Goal: Task Accomplishment & Management: Manage account settings

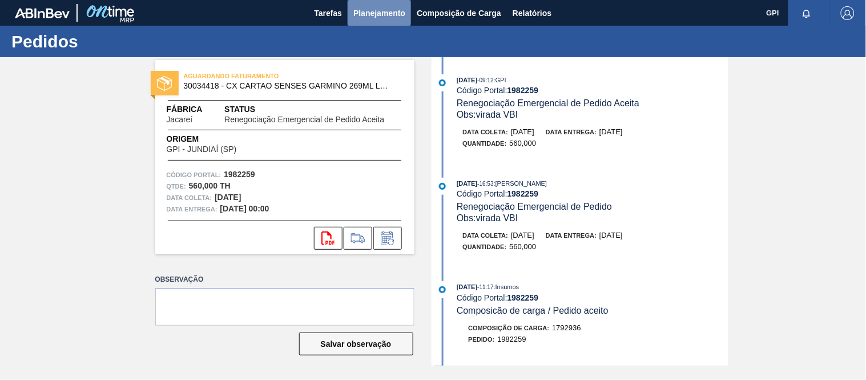
click at [375, 8] on span "Planejamento" at bounding box center [379, 13] width 52 height 14
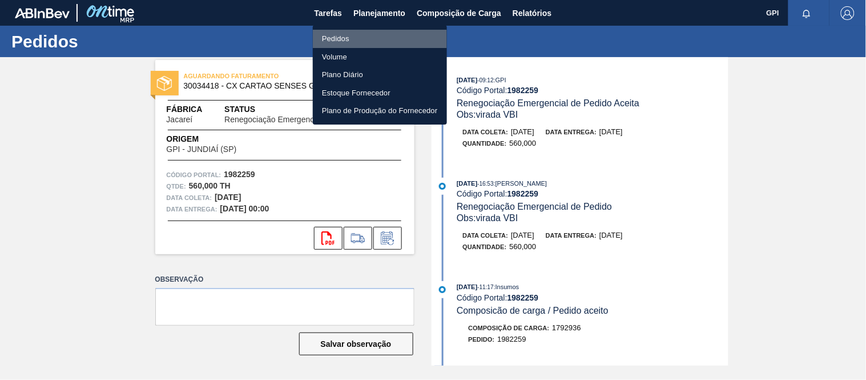
click at [338, 35] on li "Pedidos" at bounding box center [380, 39] width 134 height 18
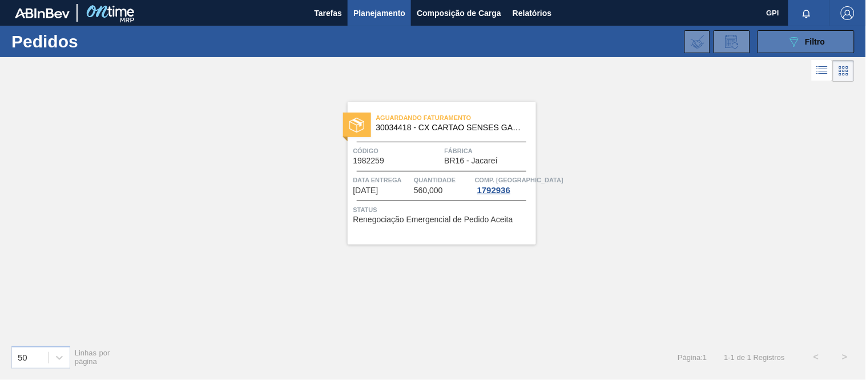
click at [775, 36] on button "089F7B8B-B2A5-4AFE-B5C0-19BA573D28AC Filtro" at bounding box center [806, 41] width 97 height 23
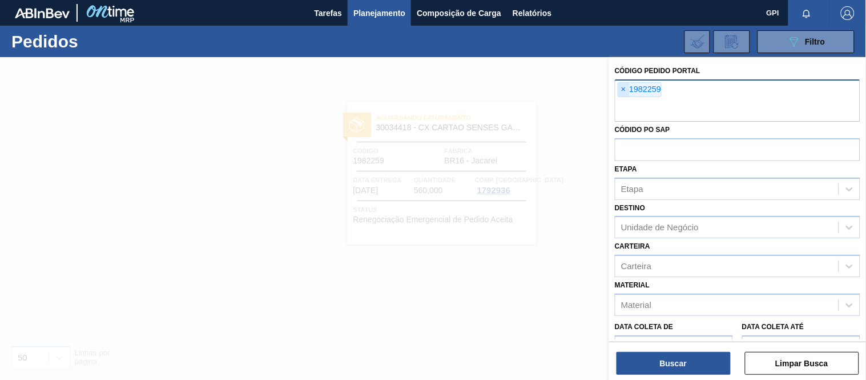
click at [627, 87] on span "×" at bounding box center [623, 90] width 11 height 14
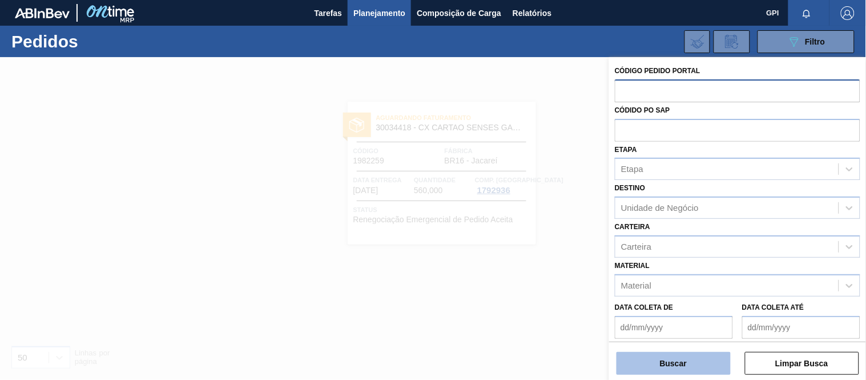
click at [658, 356] on button "Buscar" at bounding box center [674, 363] width 114 height 23
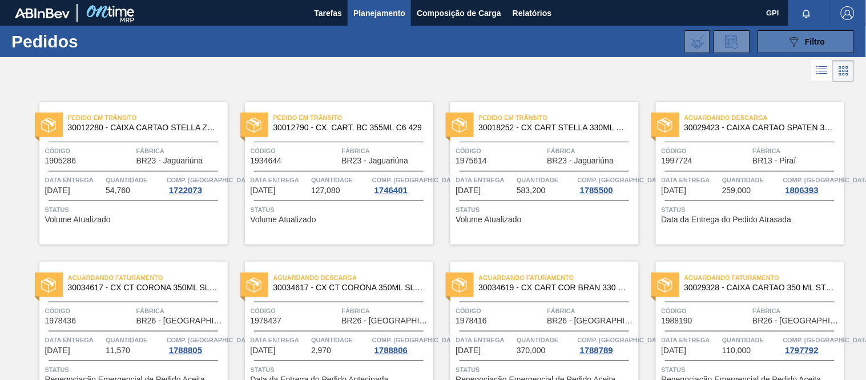
click at [780, 46] on button "089F7B8B-B2A5-4AFE-B5C0-19BA573D28AC Filtro" at bounding box center [806, 41] width 97 height 23
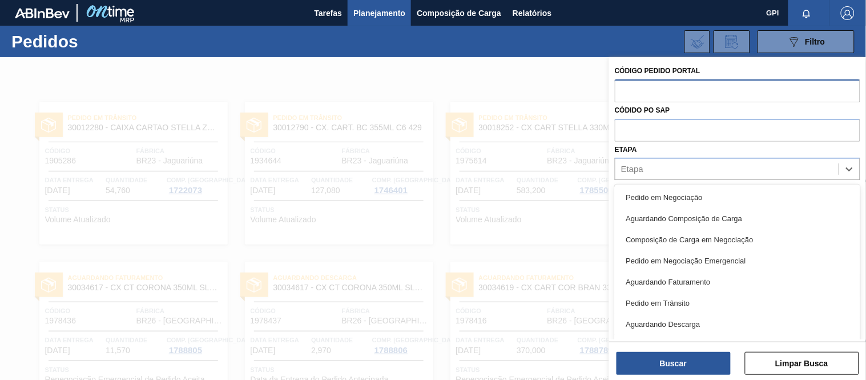
drag, startPoint x: 665, startPoint y: 168, endPoint x: 666, endPoint y: 181, distance: 13.2
click at [665, 168] on div "Etapa" at bounding box center [726, 169] width 223 height 17
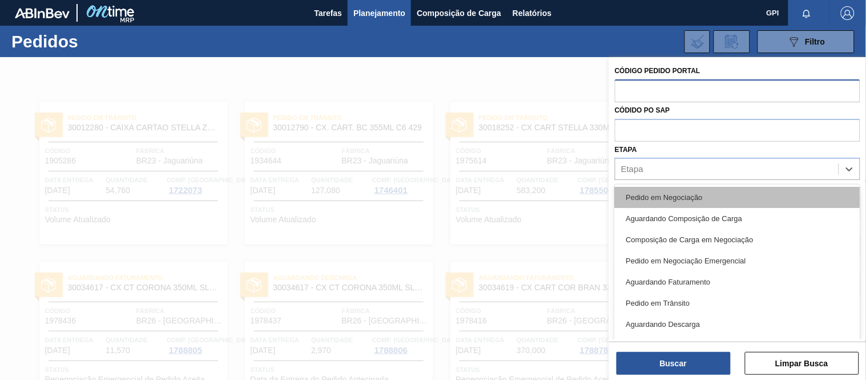
click at [666, 187] on div "Pedido em Negociação" at bounding box center [738, 197] width 246 height 21
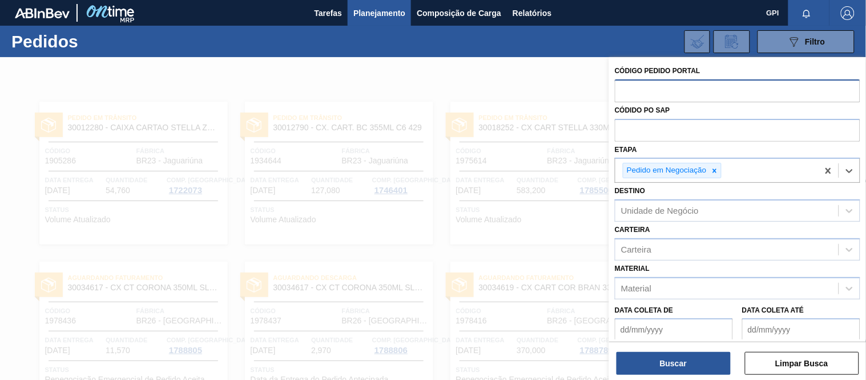
click at [677, 351] on div "Buscar Limpar Busca" at bounding box center [737, 357] width 257 height 32
click at [676, 356] on button "Buscar" at bounding box center [674, 363] width 114 height 23
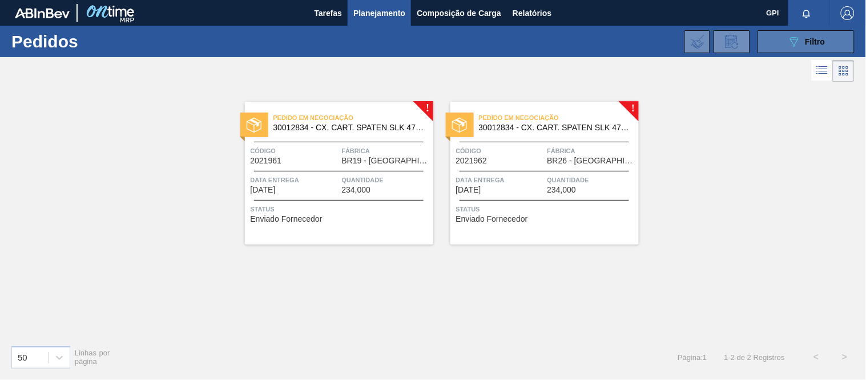
click at [778, 47] on button "089F7B8B-B2A5-4AFE-B5C0-19BA573D28AC Filtro" at bounding box center [806, 41] width 97 height 23
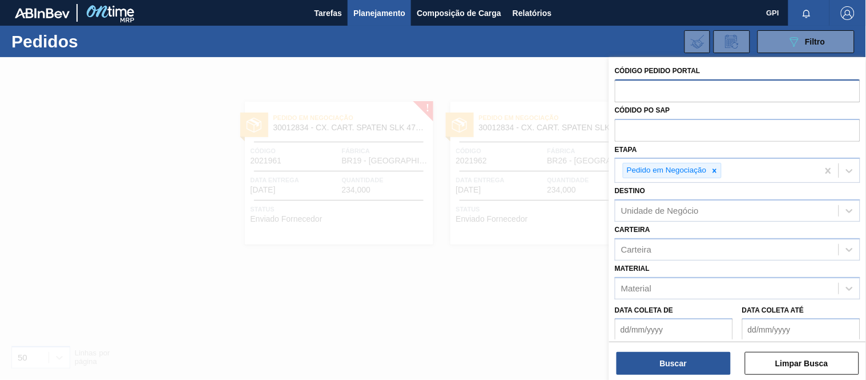
click at [564, 271] on div at bounding box center [433, 247] width 866 height 380
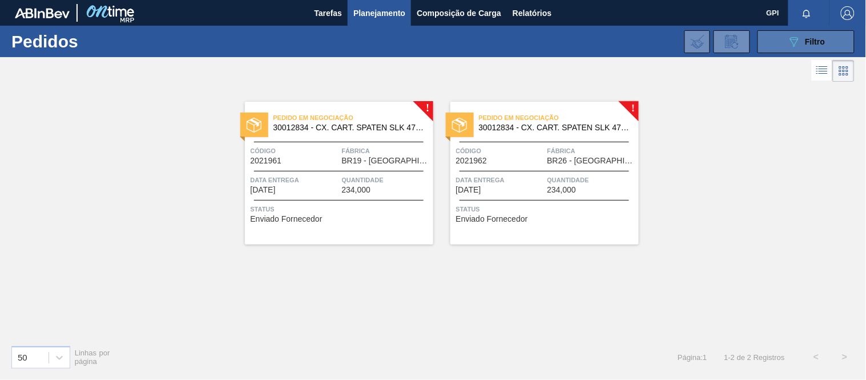
click at [788, 43] on icon "089F7B8B-B2A5-4AFE-B5C0-19BA573D28AC" at bounding box center [794, 42] width 14 height 14
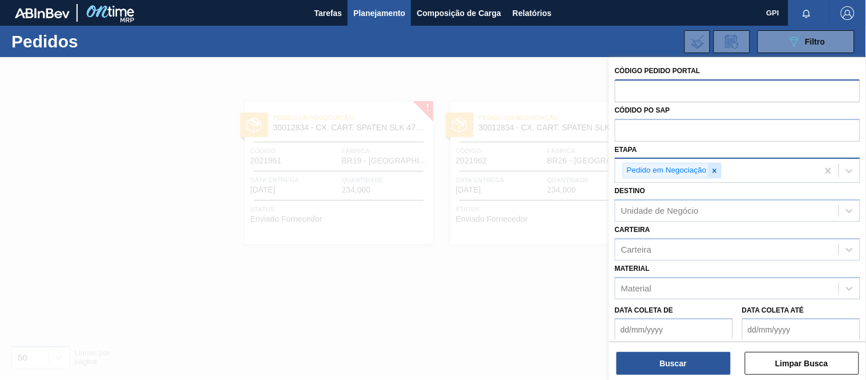
click at [718, 170] on icon at bounding box center [715, 171] width 8 height 8
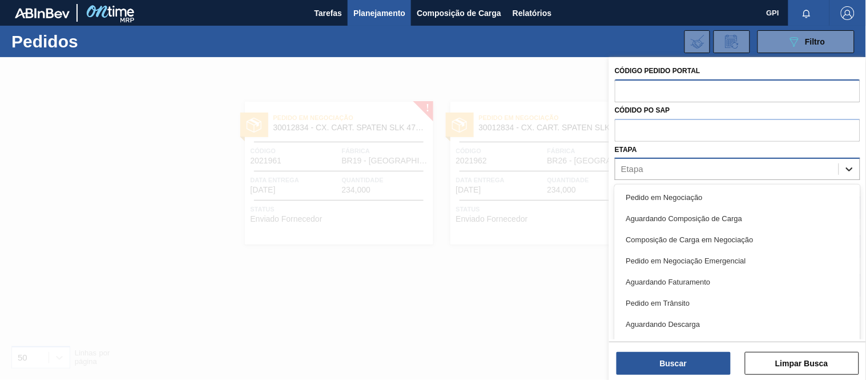
click at [839, 168] on div at bounding box center [849, 169] width 21 height 21
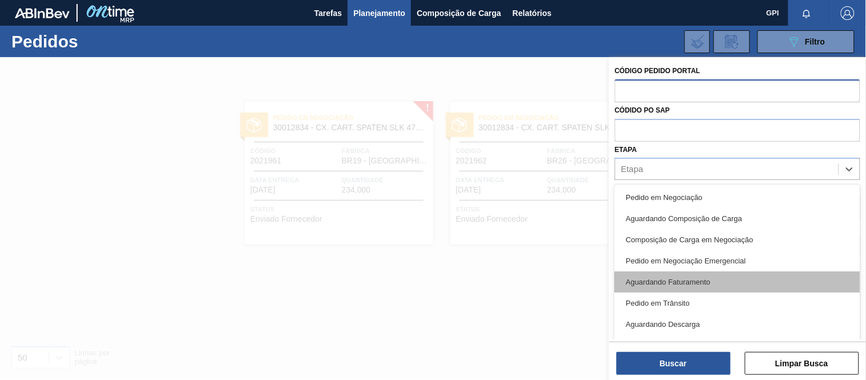
scroll to position [150, 0]
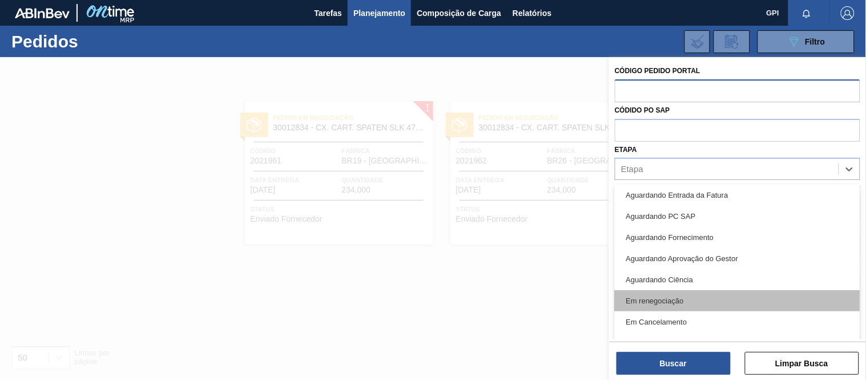
click at [698, 293] on div "Em renegociação" at bounding box center [738, 300] width 246 height 21
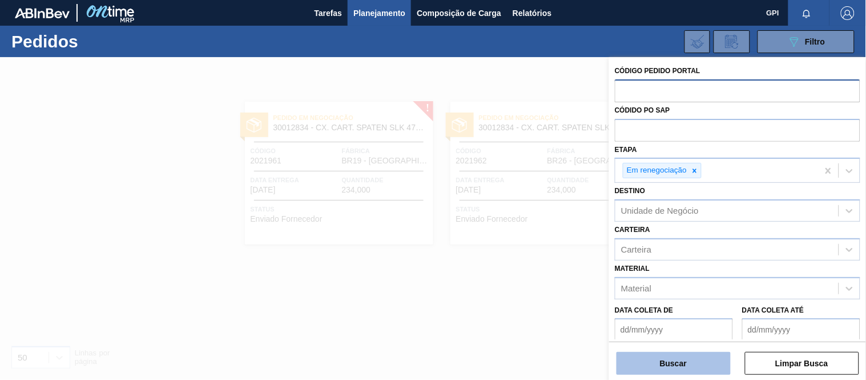
click at [681, 355] on button "Buscar" at bounding box center [674, 363] width 114 height 23
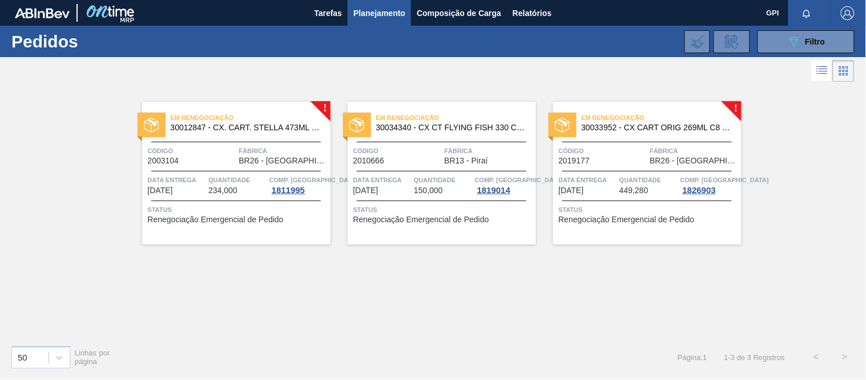
click at [609, 134] on div "Em renegociação 30033952 - CX CART ORIG 269ML C8 GPI NIV24" at bounding box center [647, 123] width 188 height 26
click at [787, 29] on div "089F7B8B-B2A5-4AFE-B5C0-19BA573D28AC Filtro Código Pedido Portal Códido PO SAP …" at bounding box center [517, 42] width 685 height 34
click at [789, 38] on icon "089F7B8B-B2A5-4AFE-B5C0-19BA573D28AC" at bounding box center [794, 42] width 14 height 14
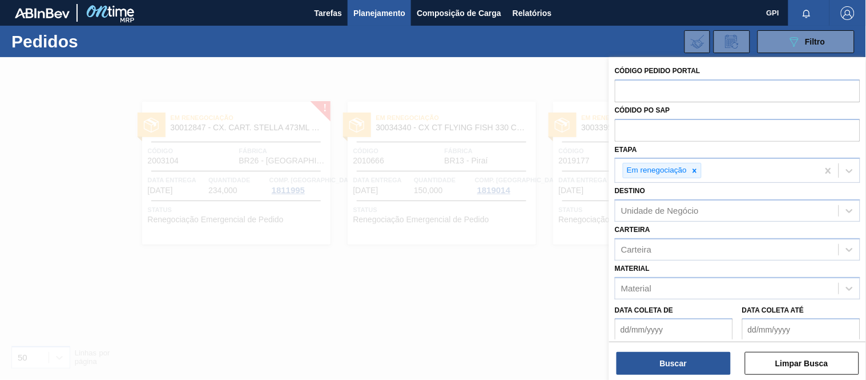
click at [578, 90] on div at bounding box center [433, 247] width 866 height 380
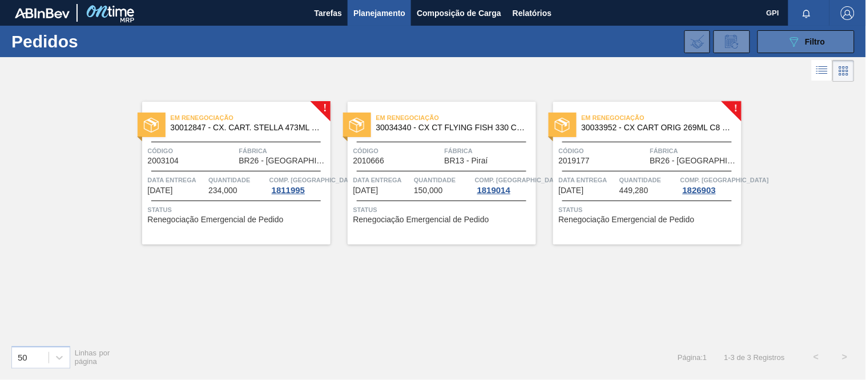
click at [777, 45] on button "089F7B8B-B2A5-4AFE-B5C0-19BA573D28AC Filtro" at bounding box center [806, 41] width 97 height 23
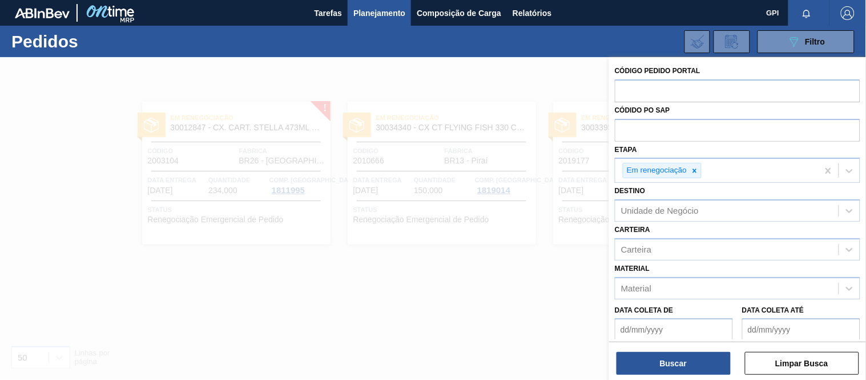
click at [572, 90] on div at bounding box center [433, 247] width 866 height 380
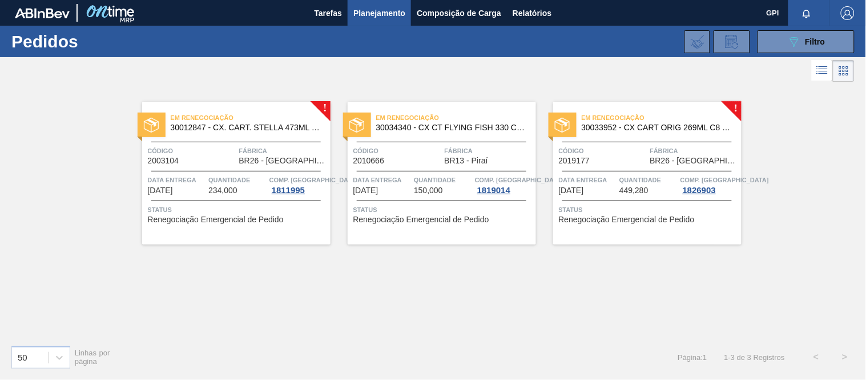
click at [674, 123] on span "30033952 - CX CART ORIG 269ML C8 GPI NIV24" at bounding box center [657, 127] width 151 height 9
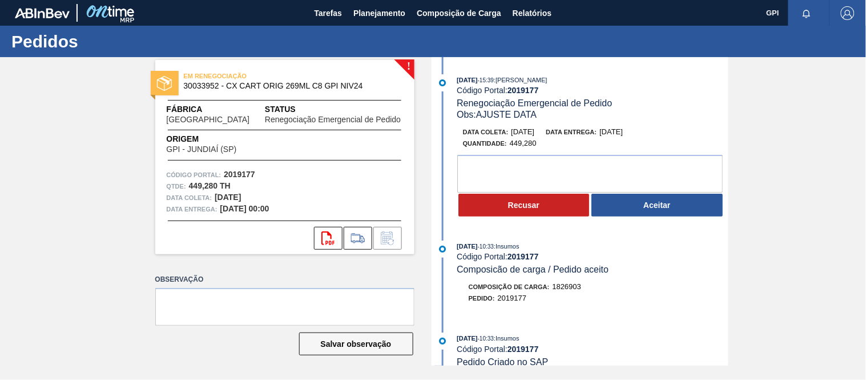
click at [240, 174] on strong "2019177" at bounding box center [239, 174] width 31 height 9
copy strong "2019177"
click at [668, 274] on div "28/08/2025 - 10:33 : Insumos Código Portal: 2019177 Composicão de carga / Pedid…" at bounding box center [592, 257] width 271 height 35
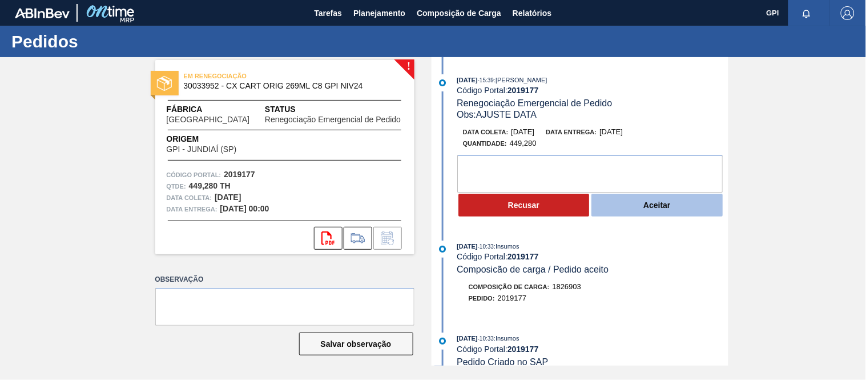
click at [676, 206] on button "Aceitar" at bounding box center [656, 205] width 131 height 23
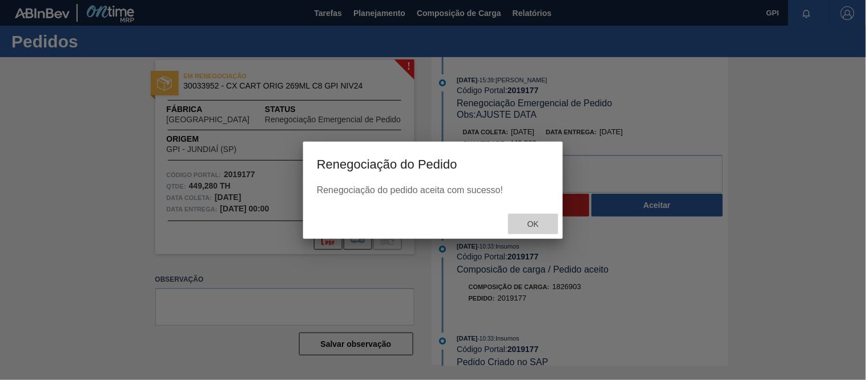
click at [533, 230] on div "Ok" at bounding box center [533, 224] width 50 height 21
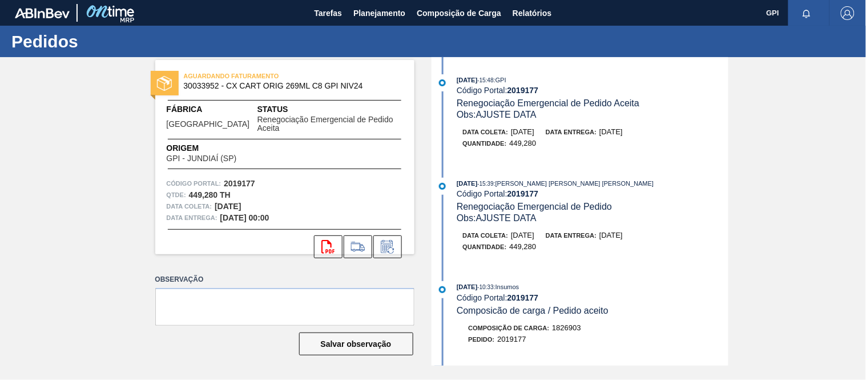
click at [200, 86] on span "30033952 - CX CART ORIG 269ML C8 GPI NIV24" at bounding box center [287, 86] width 207 height 9
copy span "30033952"
click at [236, 179] on strong "2019177" at bounding box center [239, 183] width 31 height 9
drag, startPoint x: 236, startPoint y: 172, endPoint x: 461, endPoint y: 180, distance: 225.7
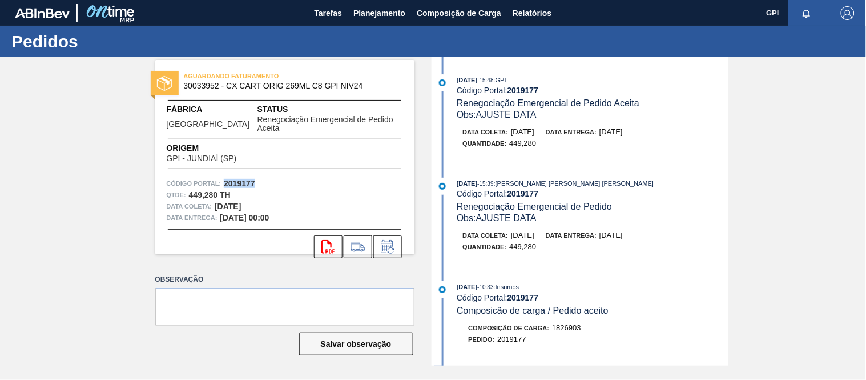
click at [236, 179] on strong "2019177" at bounding box center [239, 183] width 31 height 9
copy strong "2019177"
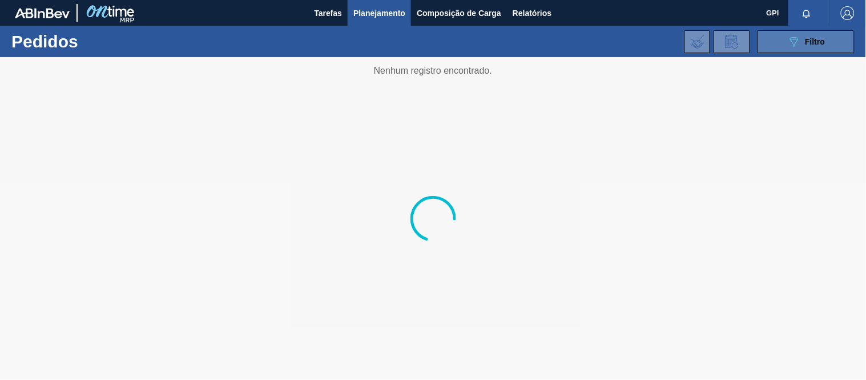
click at [765, 33] on button "089F7B8B-B2A5-4AFE-B5C0-19BA573D28AC Filtro" at bounding box center [806, 41] width 97 height 23
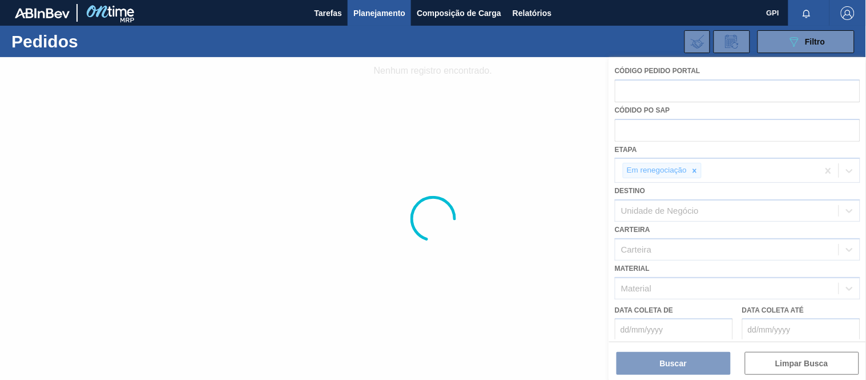
click at [697, 170] on div at bounding box center [433, 218] width 866 height 323
click at [697, 171] on div at bounding box center [433, 218] width 866 height 323
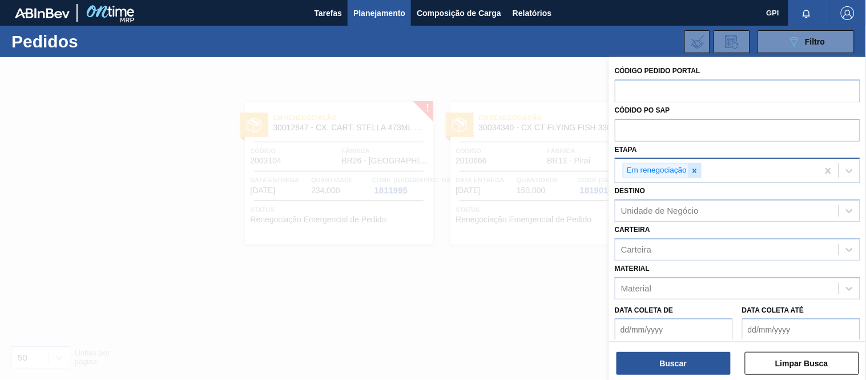
click at [694, 172] on icon at bounding box center [695, 171] width 8 height 8
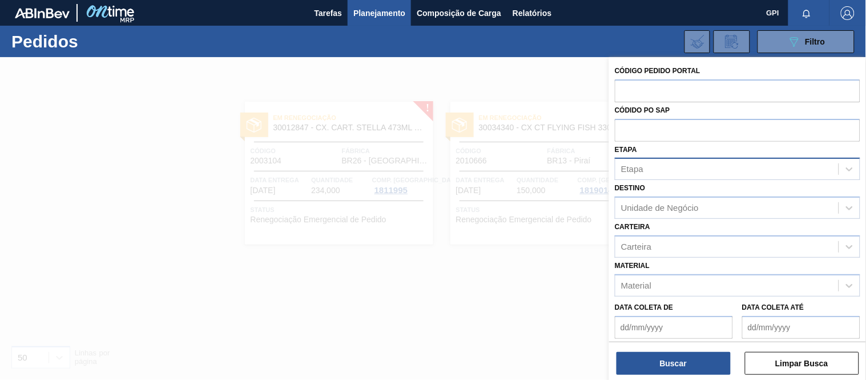
click at [488, 284] on div at bounding box center [433, 247] width 866 height 380
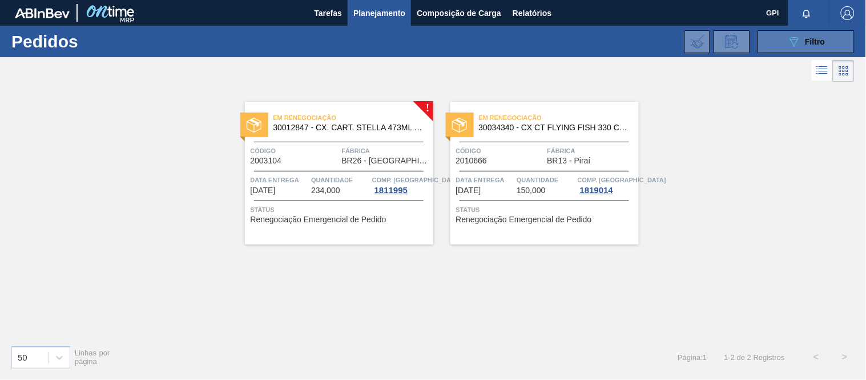
drag, startPoint x: 767, startPoint y: 41, endPoint x: 773, endPoint y: 41, distance: 6.3
click at [767, 41] on button "089F7B8B-B2A5-4AFE-B5C0-19BA573D28AC Filtro" at bounding box center [806, 41] width 97 height 23
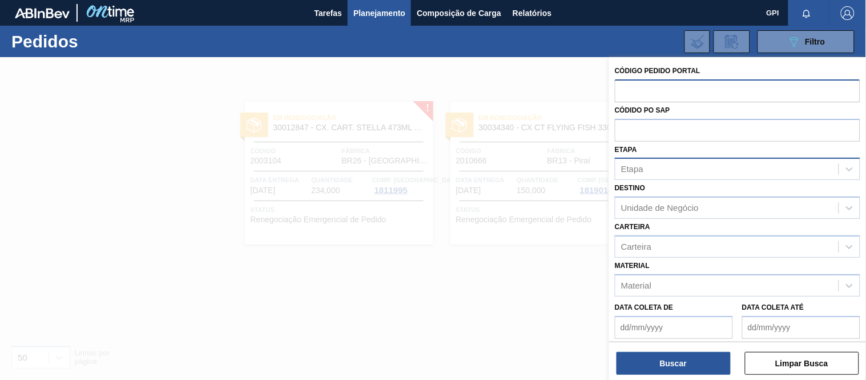
click at [674, 94] on input "text" at bounding box center [738, 90] width 246 height 22
type input "1"
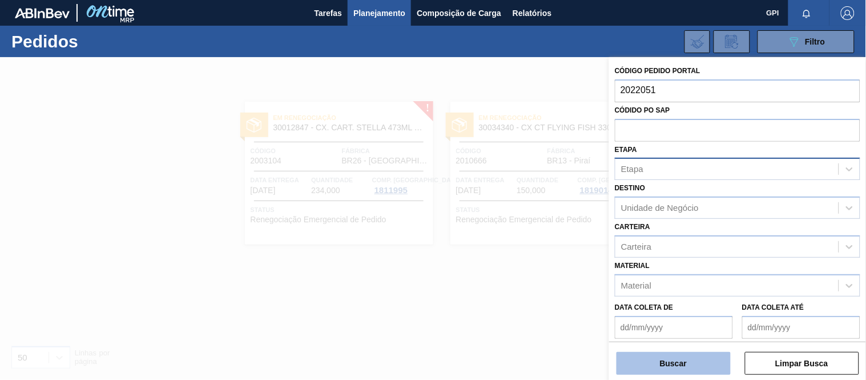
type input "2022051"
click at [685, 360] on button "Buscar" at bounding box center [674, 363] width 114 height 23
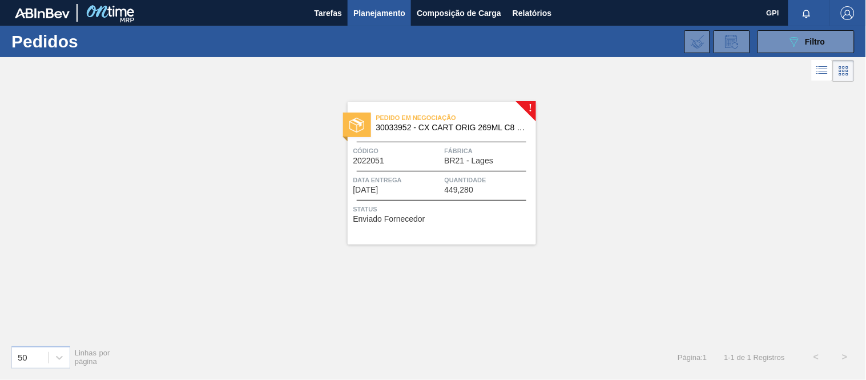
click at [420, 147] on span "Código" at bounding box center [397, 150] width 88 height 11
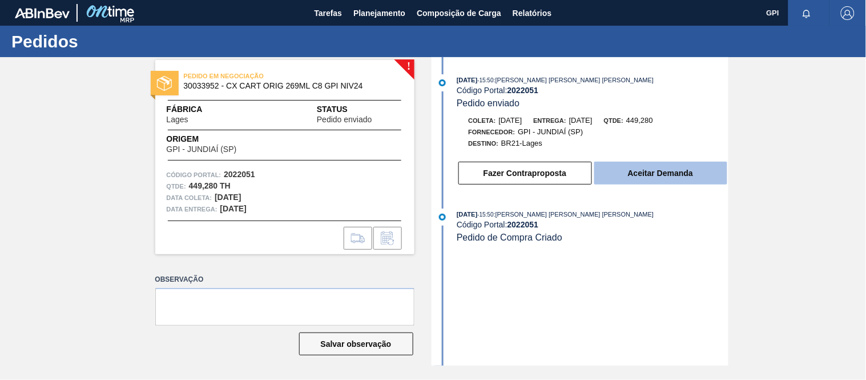
click at [624, 174] on button "Aceitar Demanda" at bounding box center [660, 173] width 133 height 23
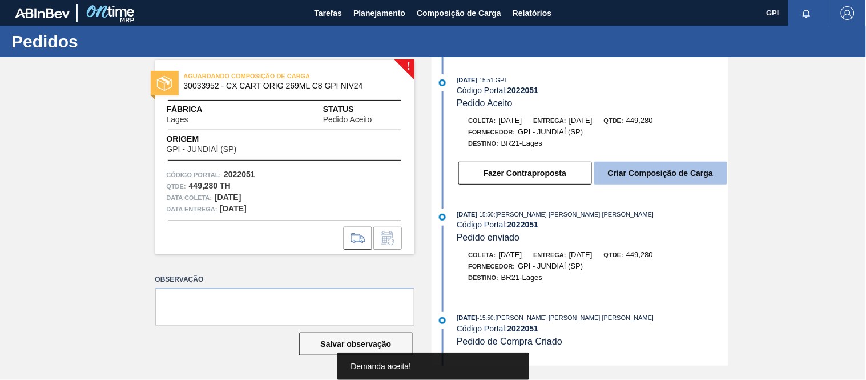
click at [661, 176] on button "Criar Composição de Carga" at bounding box center [660, 173] width 133 height 23
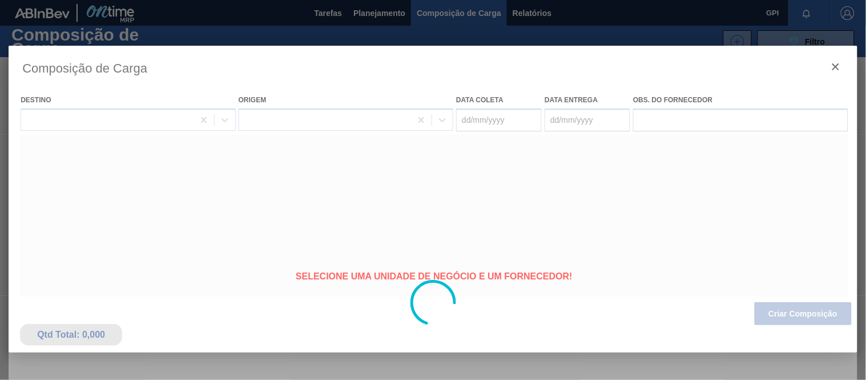
type coleta "06/10/2025"
type entrega "09/10/2025"
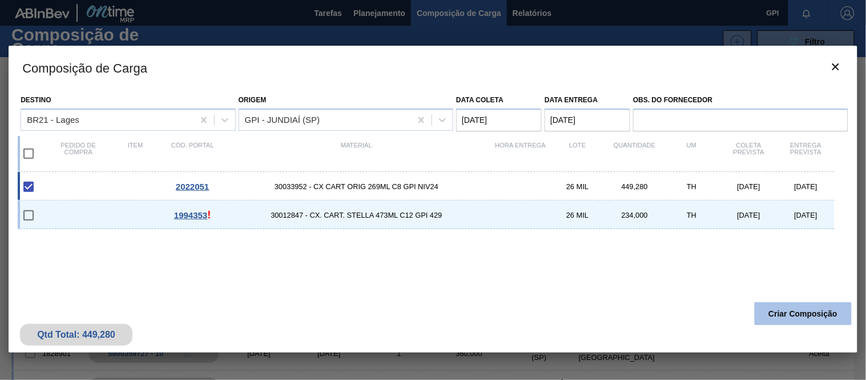
click at [798, 306] on button "Criar Composição" at bounding box center [803, 313] width 97 height 23
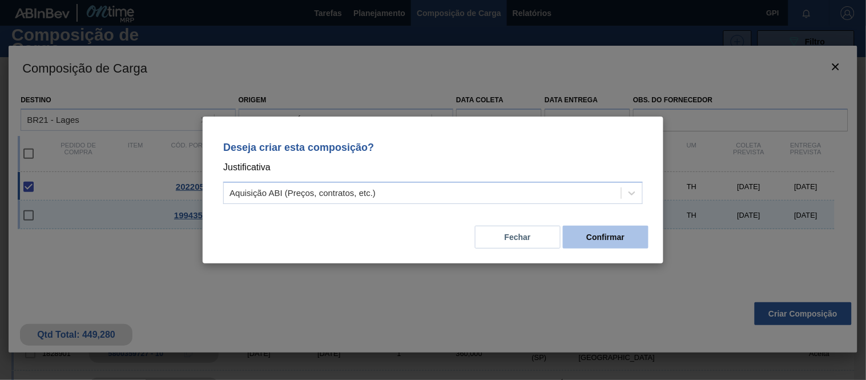
click at [625, 238] on button "Confirmar" at bounding box center [606, 237] width 86 height 23
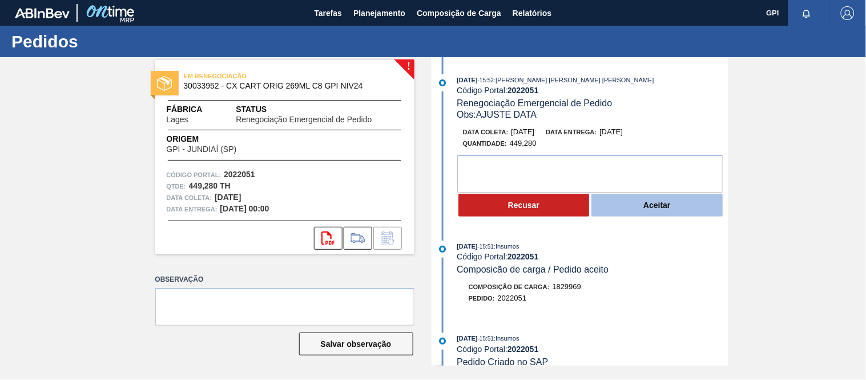
click at [629, 208] on button "Aceitar" at bounding box center [656, 205] width 131 height 23
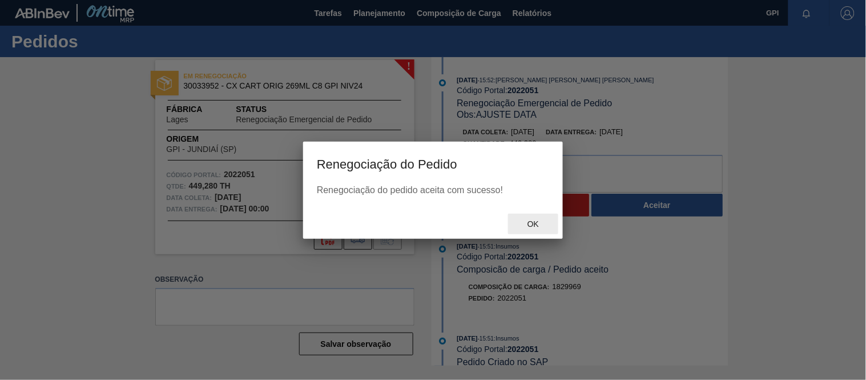
click at [543, 215] on div "Ok" at bounding box center [533, 224] width 50 height 21
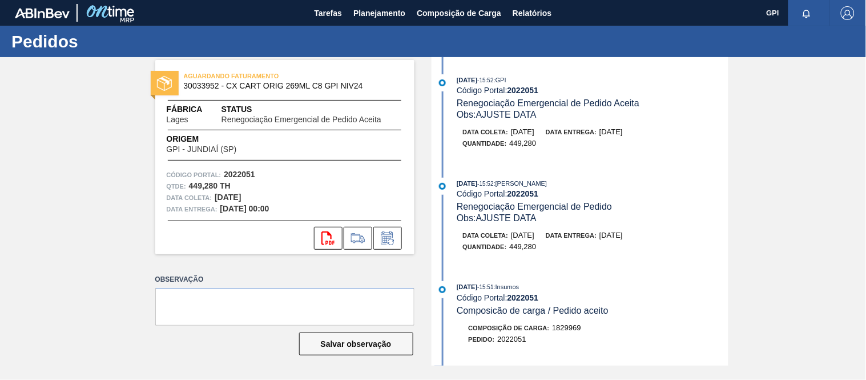
click at [243, 172] on strong "2022051" at bounding box center [239, 174] width 31 height 9
drag, startPoint x: 243, startPoint y: 172, endPoint x: 312, endPoint y: 193, distance: 71.7
click at [243, 172] on strong "2022051" at bounding box center [239, 174] width 31 height 9
copy strong "2022051"
click at [313, 179] on div "Código Portal: 2022051" at bounding box center [285, 174] width 236 height 11
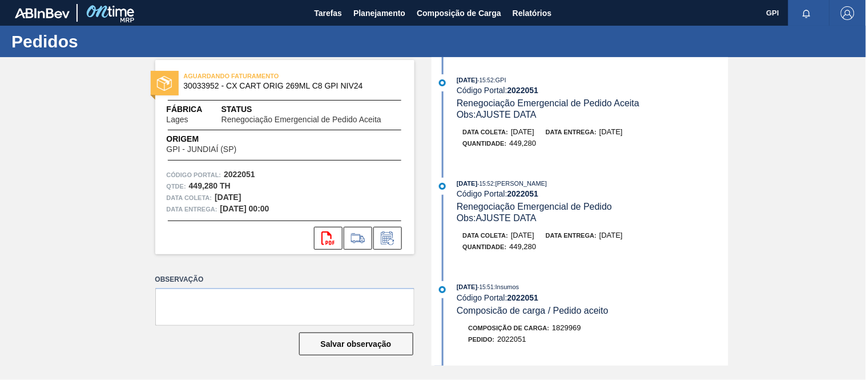
click at [658, 237] on div "Data coleta: 02/09/2025 Data entrega: 05/09/2025" at bounding box center [598, 235] width 271 height 11
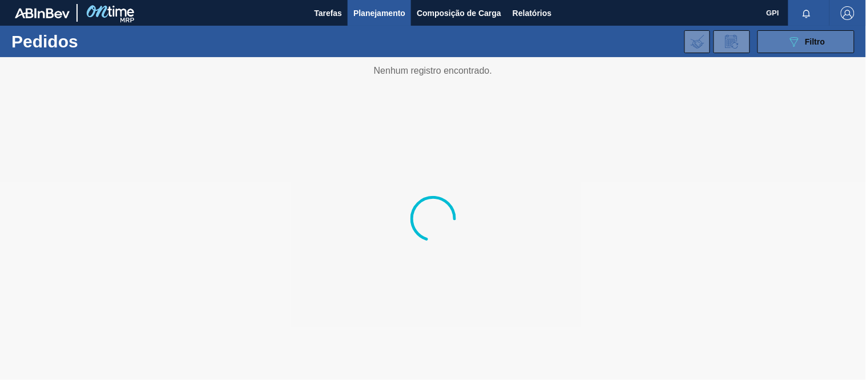
click at [775, 38] on button "089F7B8B-B2A5-4AFE-B5C0-19BA573D28AC Filtro" at bounding box center [806, 41] width 97 height 23
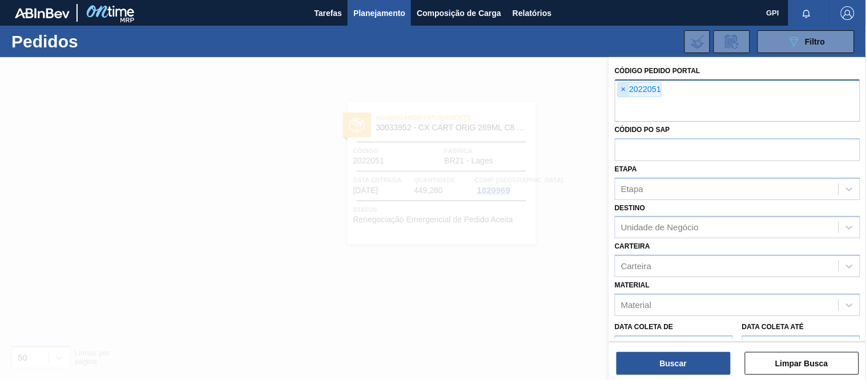
click at [625, 88] on span "×" at bounding box center [623, 90] width 11 height 14
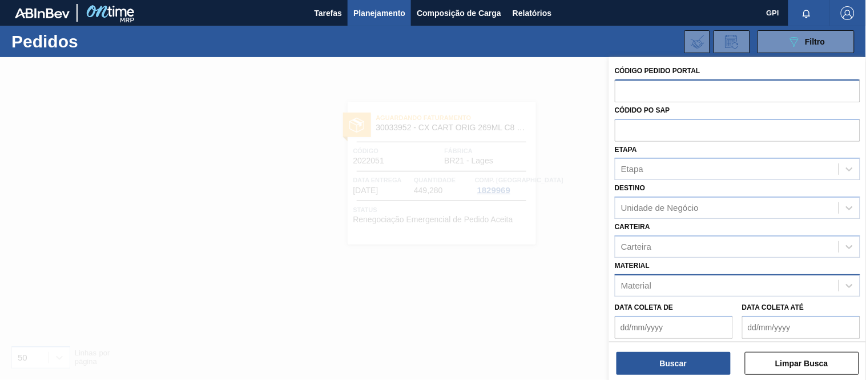
click at [667, 274] on div "Material" at bounding box center [738, 285] width 246 height 22
paste input "30018640"
type input "30018640"
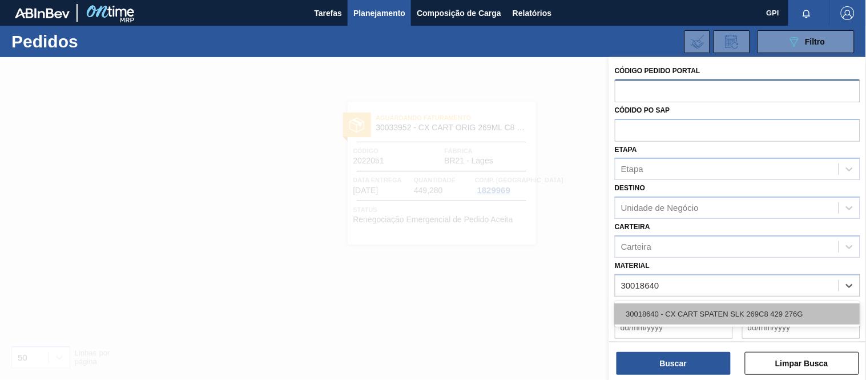
click at [677, 303] on div "30018640 - CX CART SPATEN SLK 269C8 429 276G" at bounding box center [738, 313] width 246 height 21
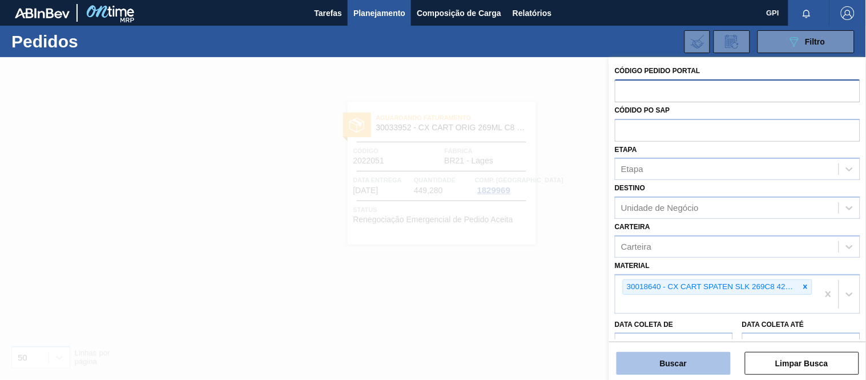
click at [692, 361] on button "Buscar" at bounding box center [674, 363] width 114 height 23
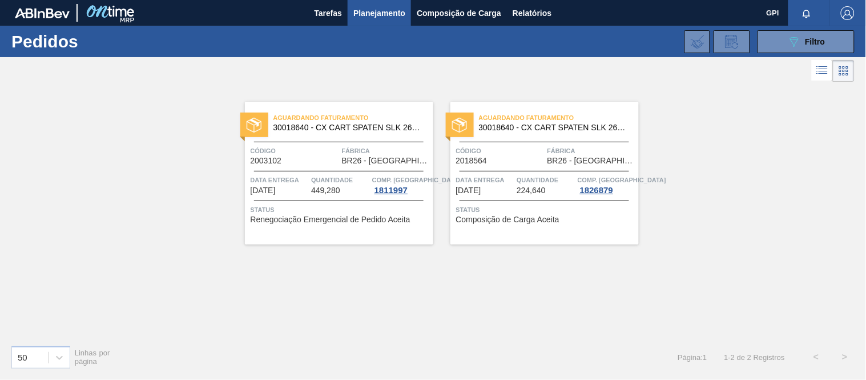
click at [323, 149] on span "Código" at bounding box center [295, 150] width 88 height 11
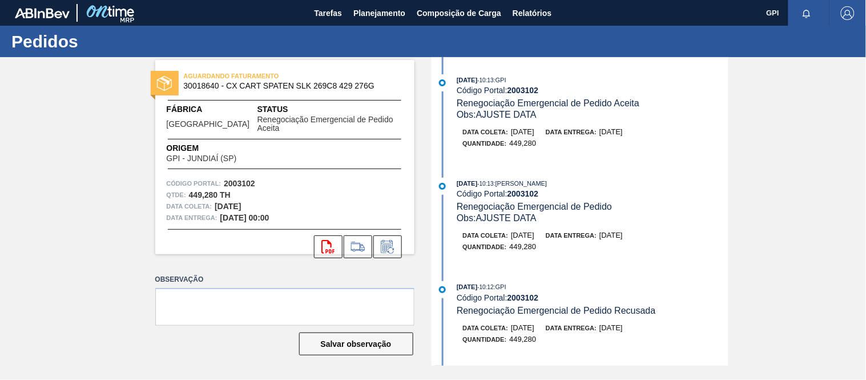
click at [253, 168] on div "AGUARDANDO FATURAMENTO 30018640 - CX CART SPATEN SLK 269C8 429 276G Fábrica Ube…" at bounding box center [284, 157] width 259 height 194
click at [235, 179] on strong "2003102" at bounding box center [239, 183] width 31 height 9
copy strong "2003102"
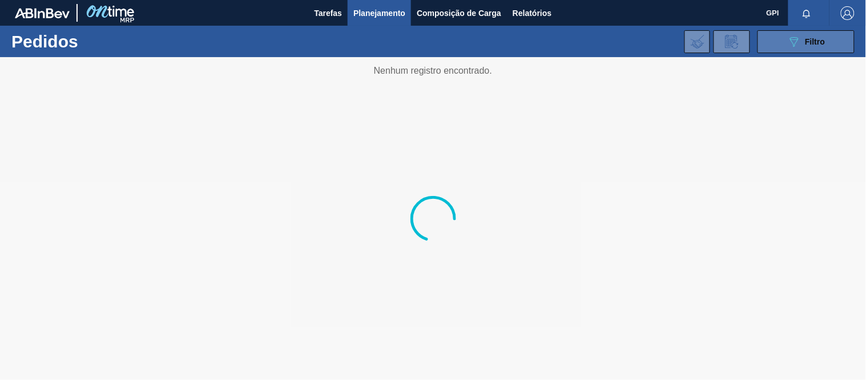
click at [785, 46] on button "089F7B8B-B2A5-4AFE-B5C0-19BA573D28AC Filtro" at bounding box center [806, 41] width 97 height 23
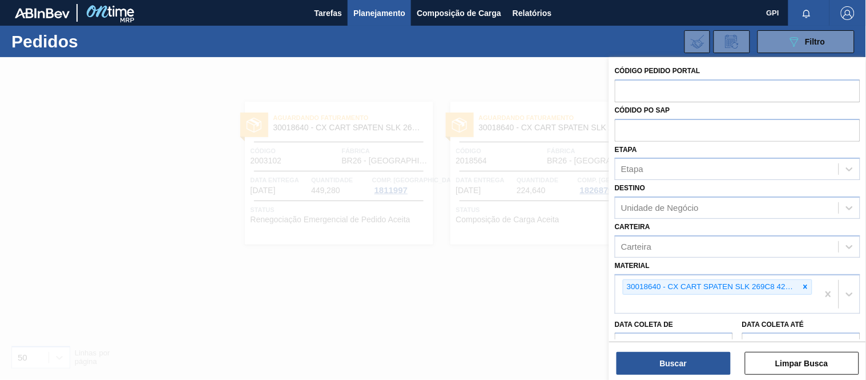
click at [511, 260] on div at bounding box center [433, 247] width 866 height 380
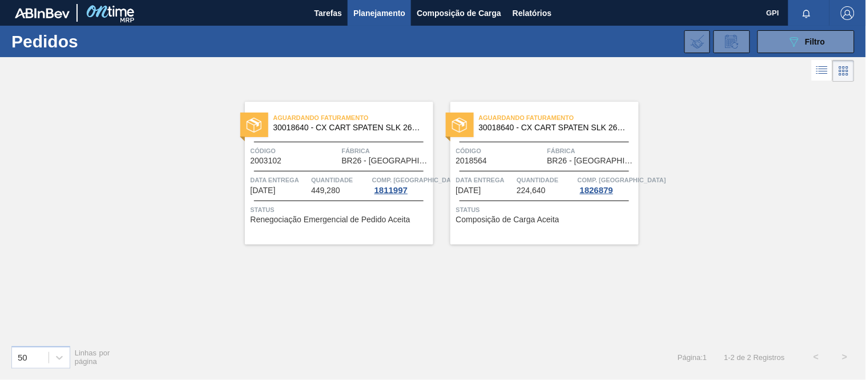
click at [501, 147] on span "Código" at bounding box center [500, 150] width 88 height 11
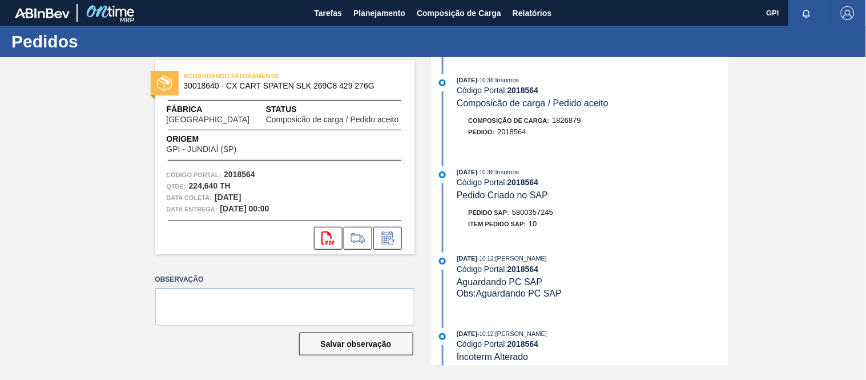
click at [249, 176] on strong "2018564" at bounding box center [239, 174] width 31 height 9
copy strong "2018564"
click at [379, 13] on span "Planejamento" at bounding box center [379, 13] width 52 height 14
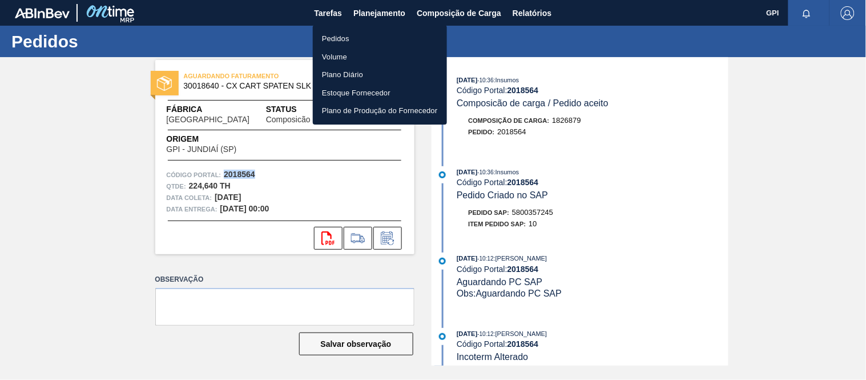
click at [343, 34] on li "Pedidos" at bounding box center [380, 39] width 134 height 18
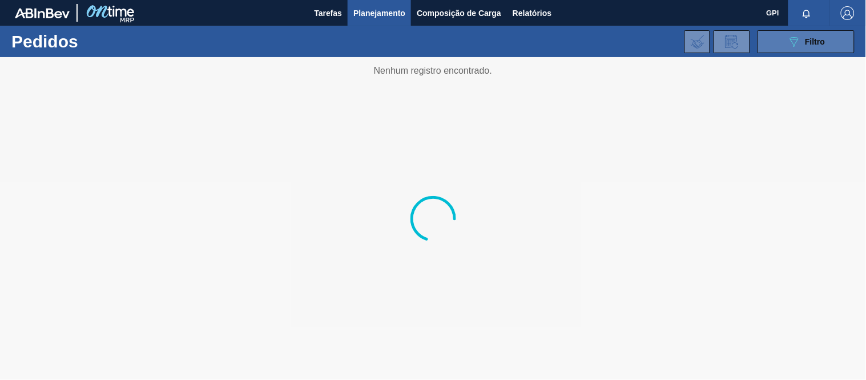
click at [839, 33] on button "089F7B8B-B2A5-4AFE-B5C0-19BA573D28AC Filtro" at bounding box center [806, 41] width 97 height 23
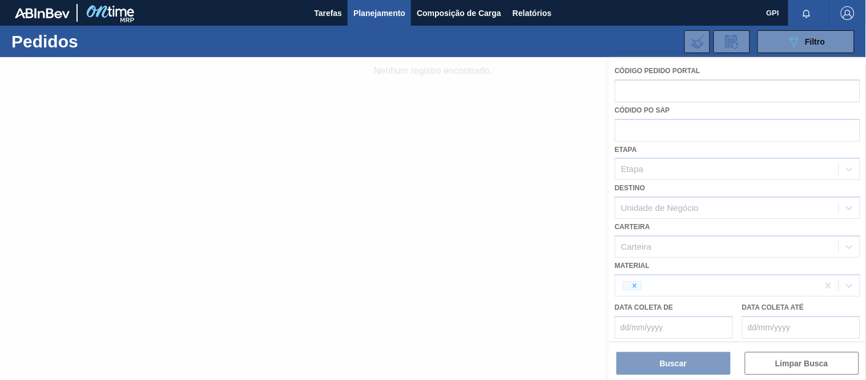
click at [654, 88] on div at bounding box center [433, 218] width 866 height 323
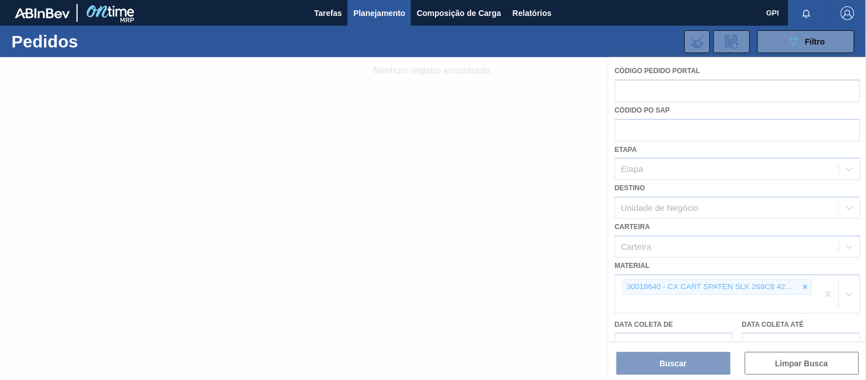
click at [655, 92] on div at bounding box center [433, 218] width 866 height 323
click at [804, 288] on div at bounding box center [433, 218] width 866 height 323
click at [808, 287] on div at bounding box center [433, 218] width 866 height 323
click at [700, 90] on div at bounding box center [433, 218] width 866 height 323
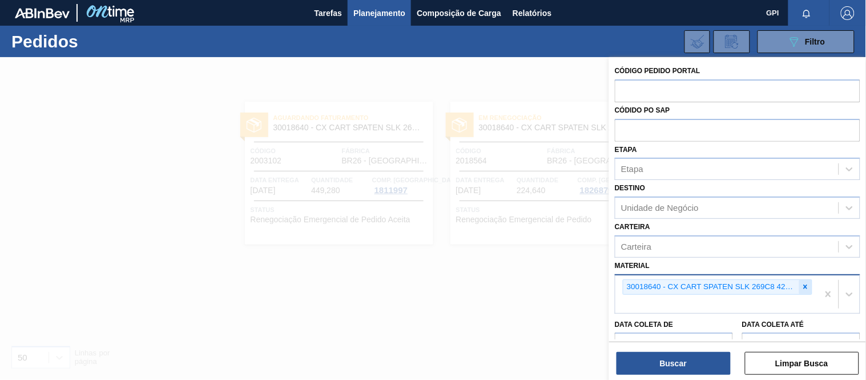
click at [806, 283] on icon at bounding box center [806, 287] width 8 height 8
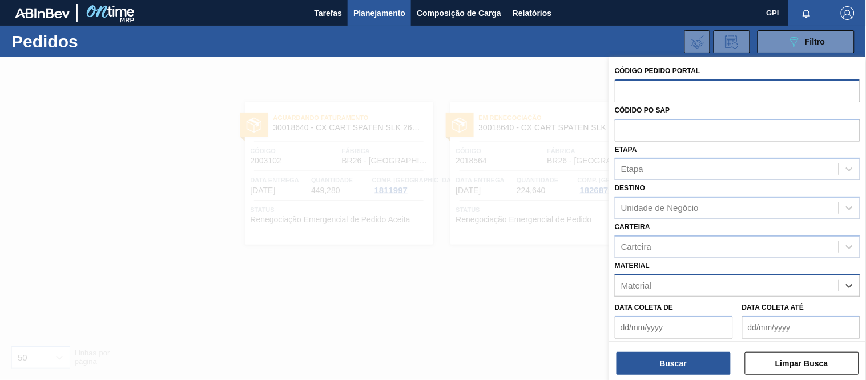
click at [705, 92] on input "text" at bounding box center [738, 90] width 246 height 22
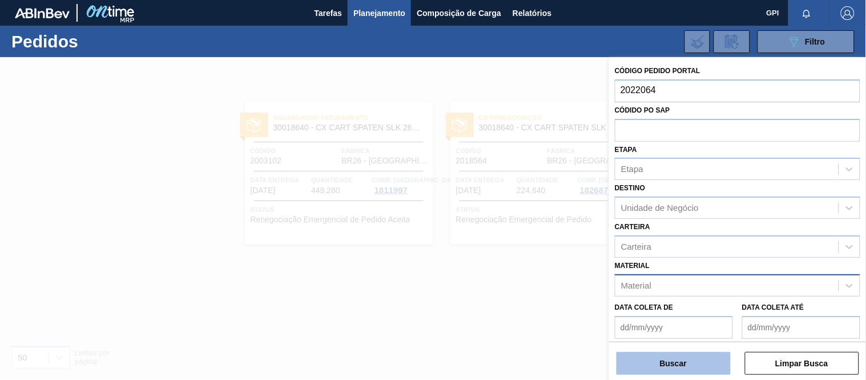
type input "2022064"
click at [694, 366] on button "Buscar" at bounding box center [674, 363] width 114 height 23
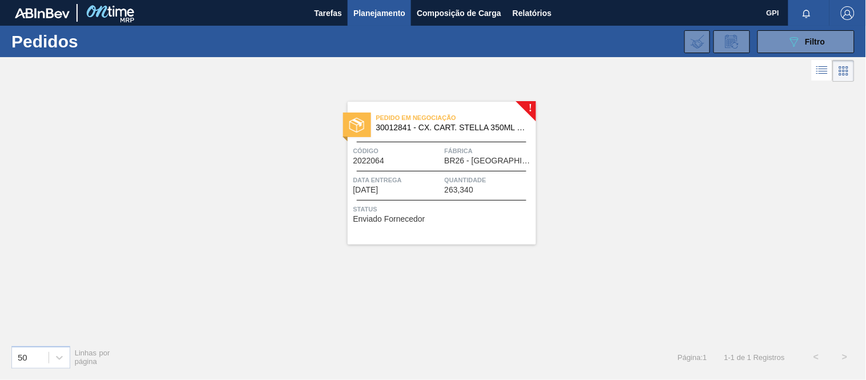
click at [418, 143] on div "Pedido em Negociação 30012841 - CX. CART. STELLA 350ML SLK C8 429 Código 202206…" at bounding box center [442, 173] width 188 height 143
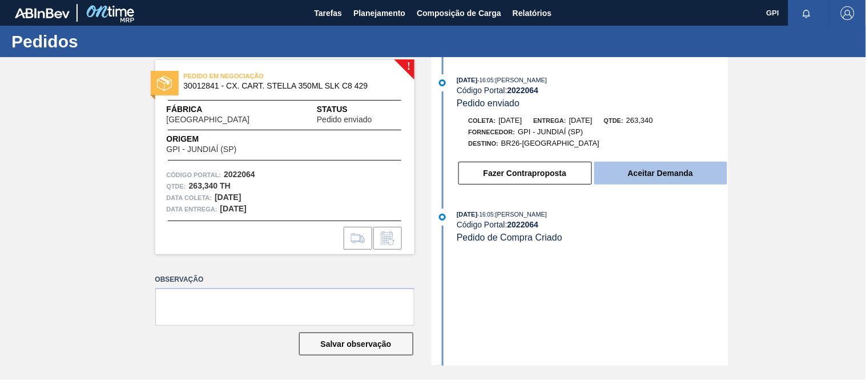
click at [628, 174] on button "Aceitar Demanda" at bounding box center [660, 173] width 133 height 23
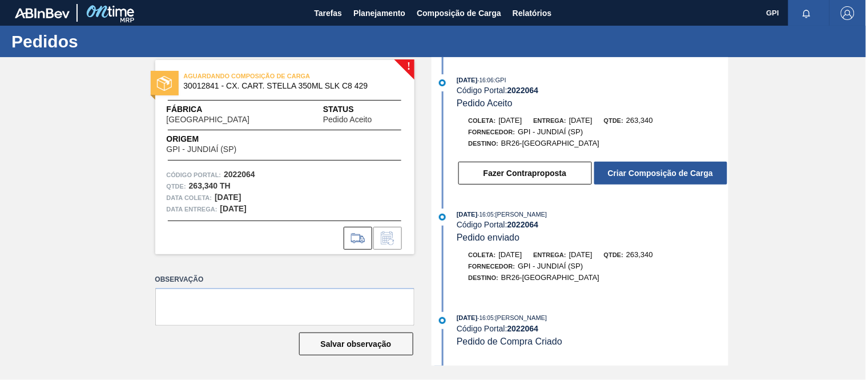
click at [237, 168] on div "AGUARDANDO COMPOSIÇÃO DE CARGA 30012841 - CX. CART. STELLA 350ML SLK C8 429 Fáb…" at bounding box center [284, 157] width 259 height 194
drag, startPoint x: 237, startPoint y: 168, endPoint x: 327, endPoint y: 184, distance: 91.6
click at [237, 168] on div "AGUARDANDO COMPOSIÇÃO DE CARGA 30012841 - CX. CART. STELLA 350ML SLK C8 429 Fáb…" at bounding box center [284, 157] width 259 height 194
copy strong "2022064"
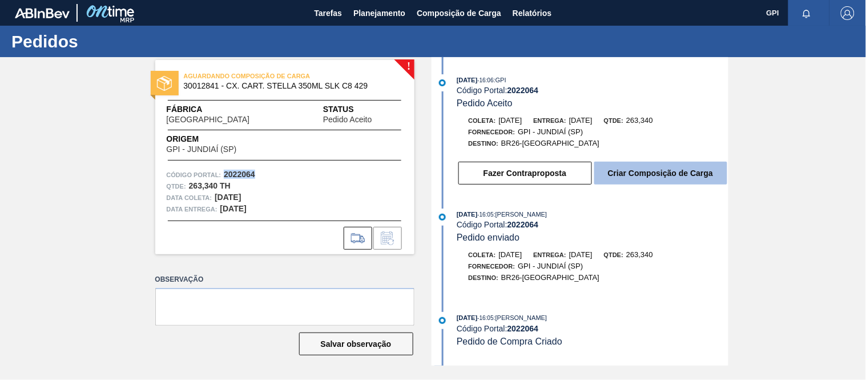
click at [657, 168] on button "Criar Composição de Carga" at bounding box center [660, 173] width 133 height 23
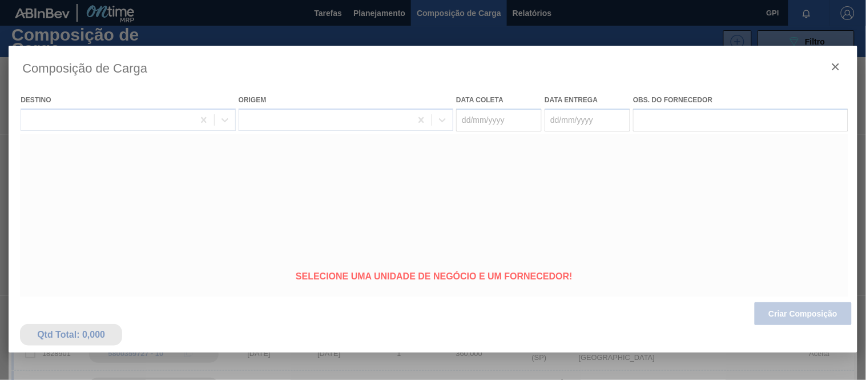
type coleta "[DATE]"
type entrega "[DATE]"
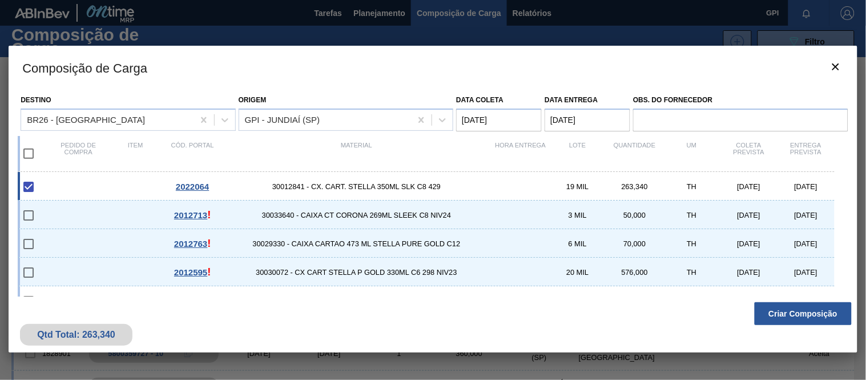
click at [779, 315] on button "Criar Composição" at bounding box center [803, 313] width 97 height 23
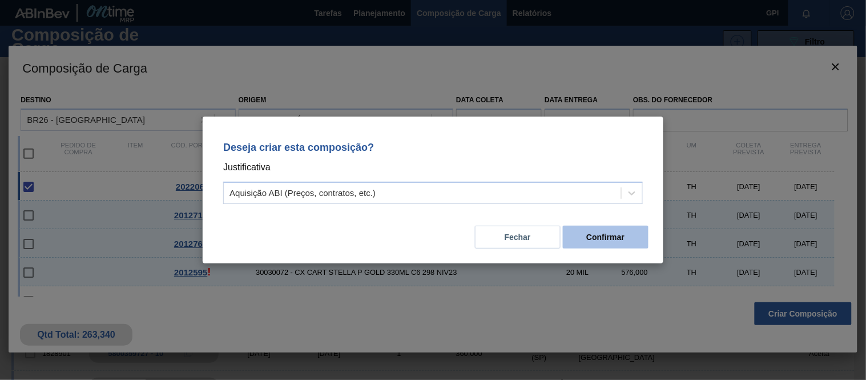
click at [594, 242] on button "Confirmar" at bounding box center [606, 237] width 86 height 23
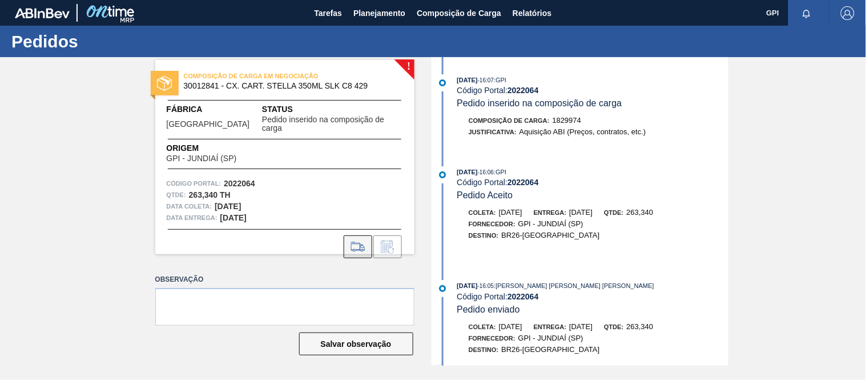
click at [364, 240] on icon at bounding box center [358, 247] width 18 height 14
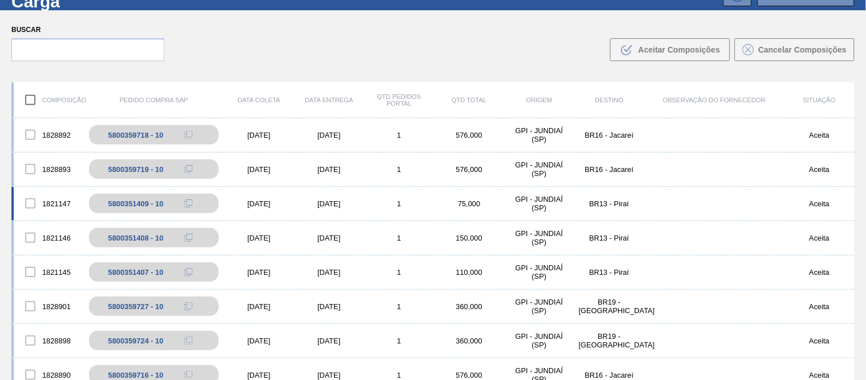
scroll to position [82, 0]
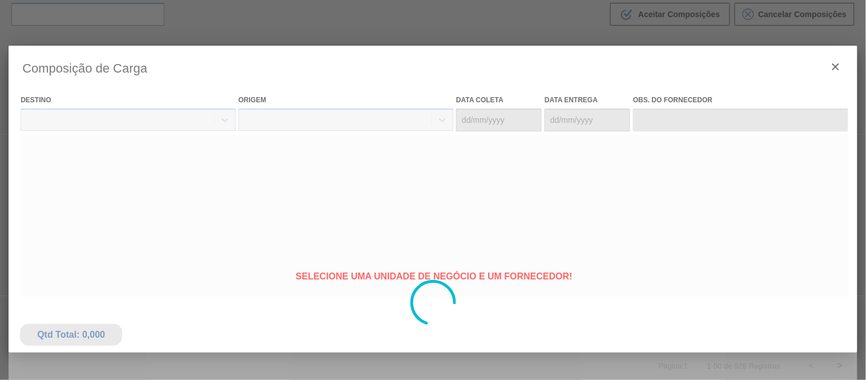
type coleta "[DATE]"
type entrega "[DATE]"
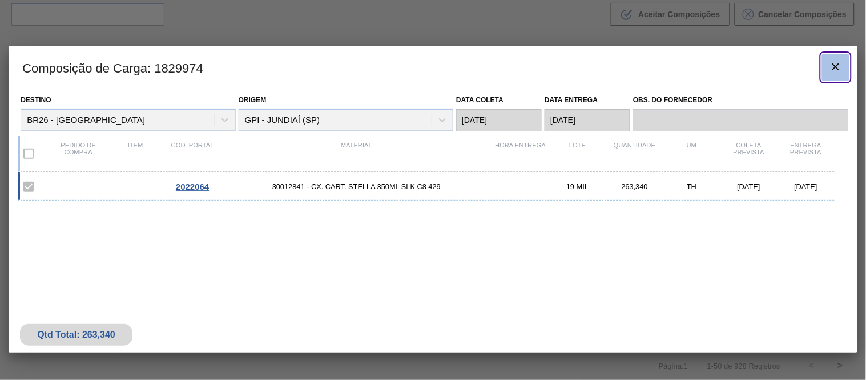
click at [834, 65] on icon "botão de ícone" at bounding box center [836, 67] width 14 height 14
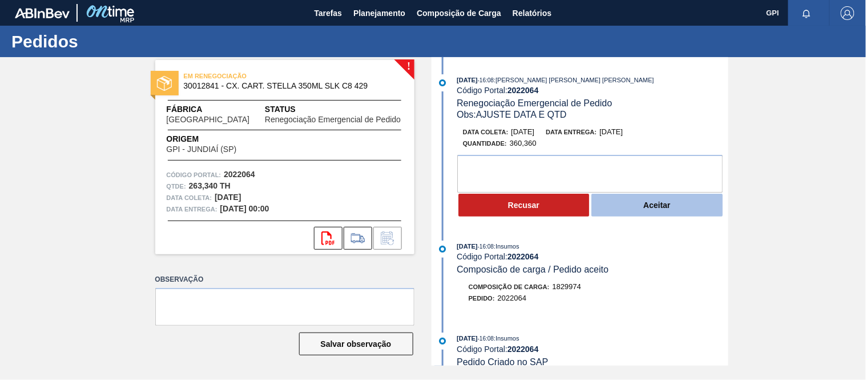
click at [665, 215] on button "Aceitar" at bounding box center [656, 205] width 131 height 23
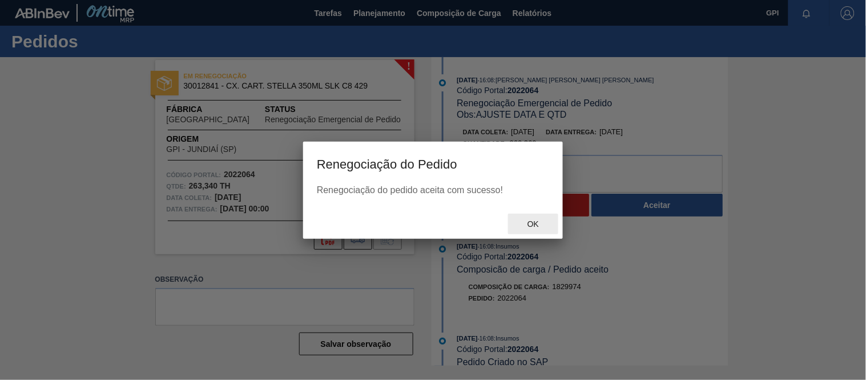
click at [531, 226] on span "Ok" at bounding box center [533, 223] width 30 height 9
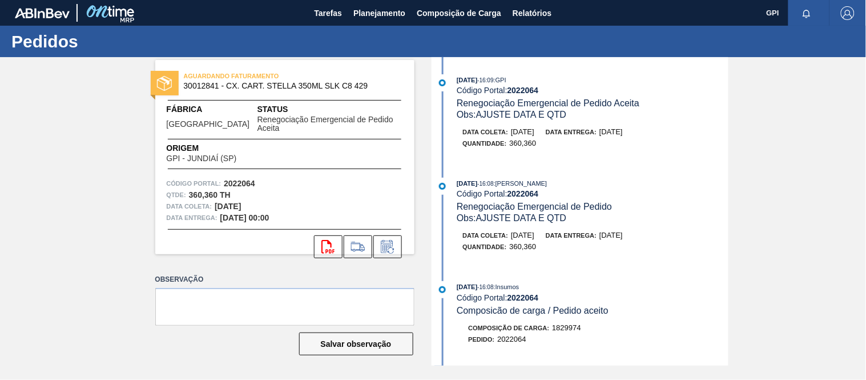
click at [560, 284] on div "[DATE] 16:08 : Insumos" at bounding box center [592, 286] width 271 height 11
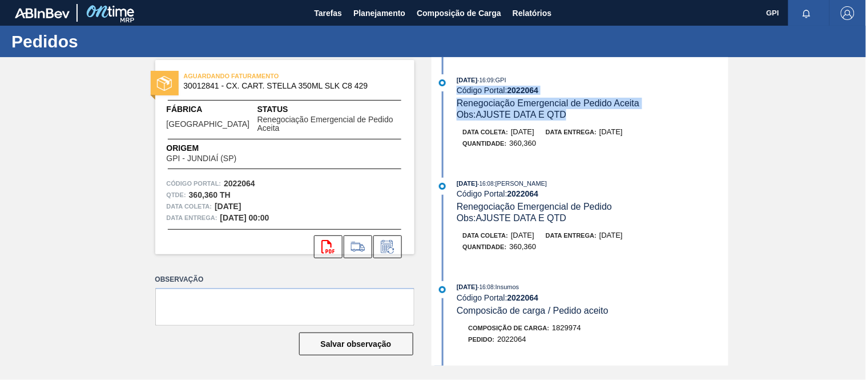
drag, startPoint x: 726, startPoint y: 84, endPoint x: 725, endPoint y: 111, distance: 26.9
click at [725, 111] on div "[DATE] 16:09 : GPI Código Portal: 2022064 Renegociação Emergencial de Pedido Ac…" at bounding box center [592, 97] width 271 height 46
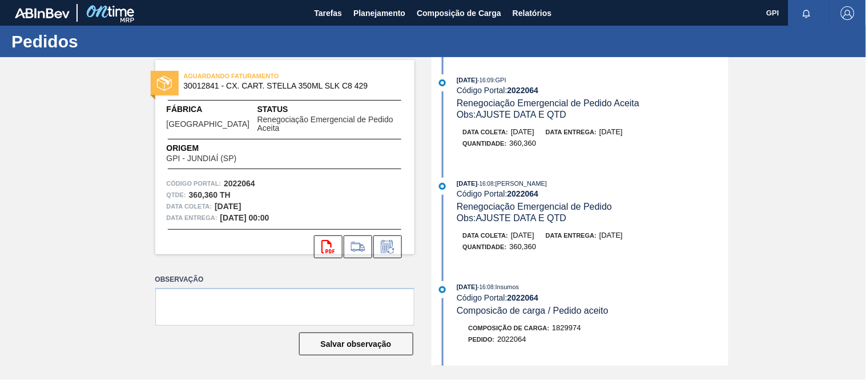
click at [798, 241] on div "AGUARDANDO FATURAMENTO 30012841 - CX. CART. STELLA 350ML SLK C8 429 Fábrica Ube…" at bounding box center [433, 211] width 866 height 308
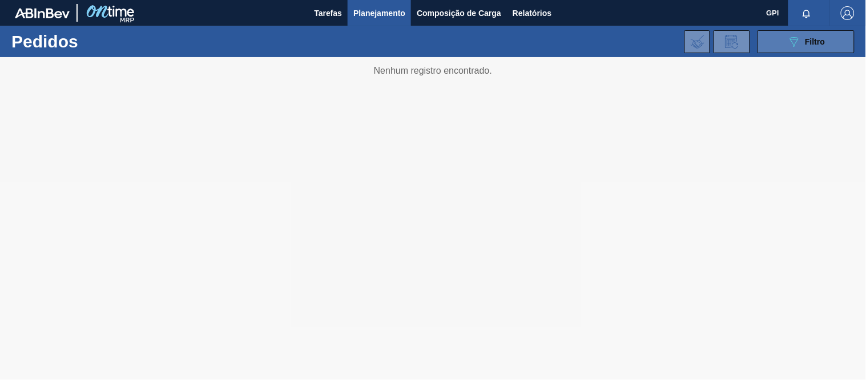
click at [788, 46] on icon "089F7B8B-B2A5-4AFE-B5C0-19BA573D28AC" at bounding box center [794, 42] width 14 height 14
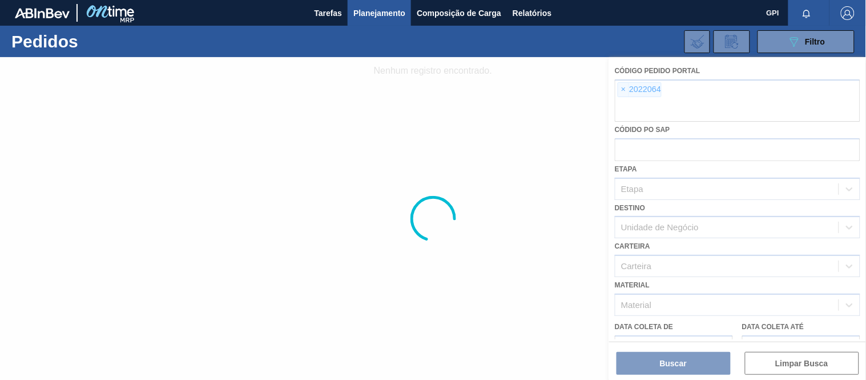
click at [628, 88] on div at bounding box center [433, 218] width 866 height 323
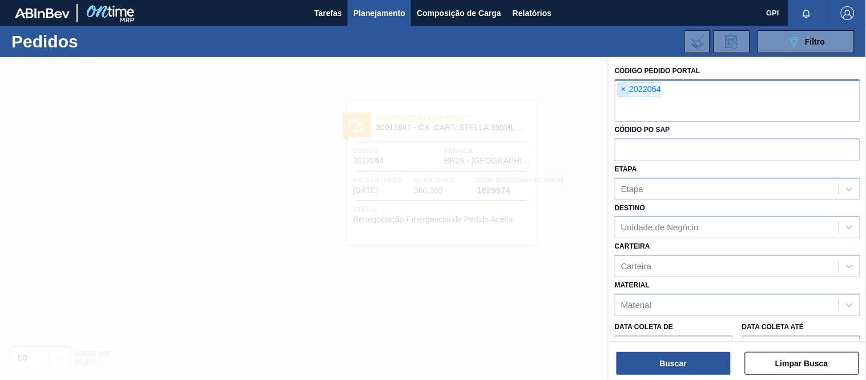
click at [625, 88] on span "×" at bounding box center [623, 90] width 11 height 14
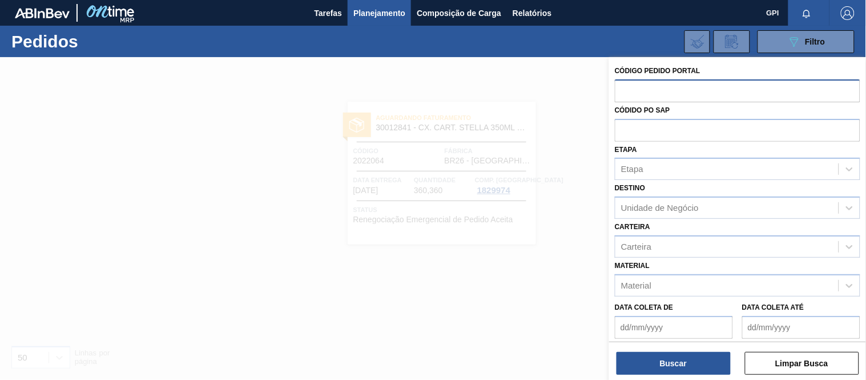
click at [665, 91] on input "text" at bounding box center [738, 90] width 246 height 22
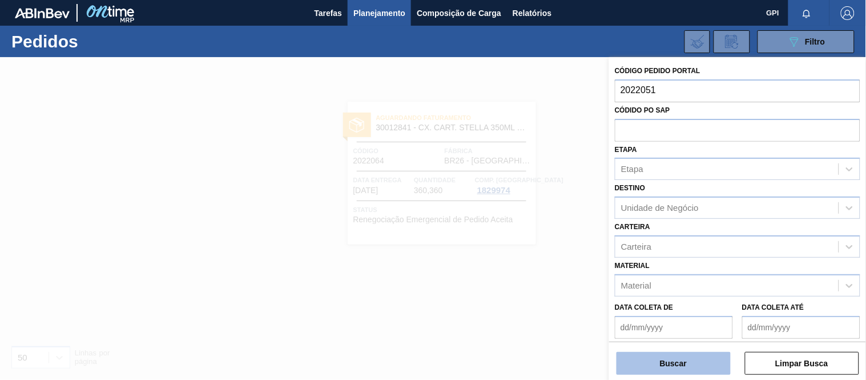
type input "2022051"
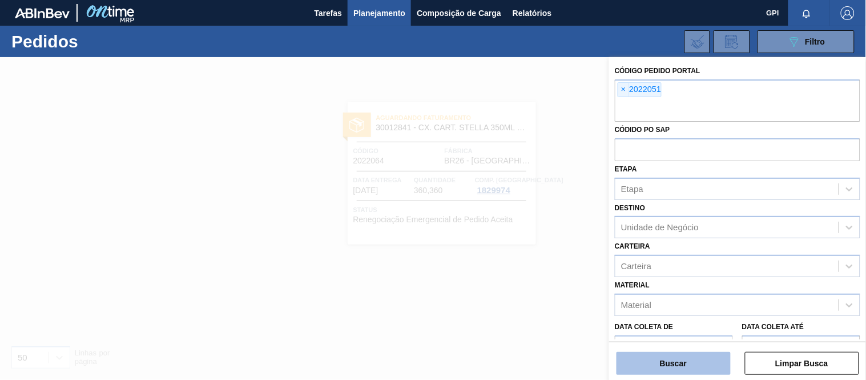
click at [682, 367] on button "Buscar" at bounding box center [674, 363] width 114 height 23
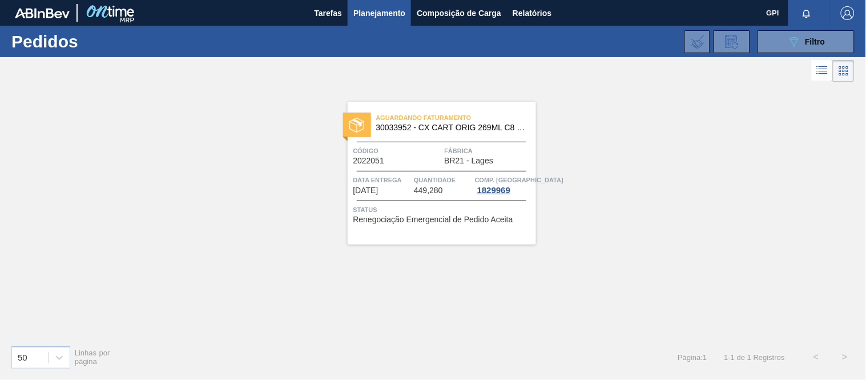
click at [435, 171] on div at bounding box center [442, 171] width 170 height 1
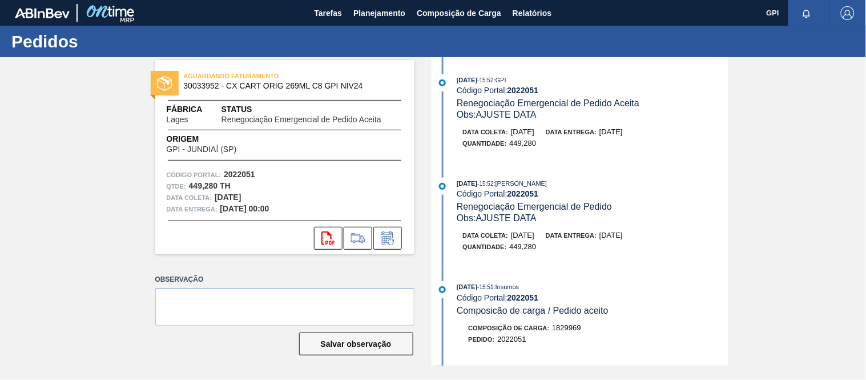
click at [242, 175] on strong "2022051" at bounding box center [239, 174] width 31 height 9
copy strong "2022051"
click at [203, 87] on span "30033952 - CX CART ORIG 269ML C8 GPI NIV24" at bounding box center [287, 86] width 207 height 9
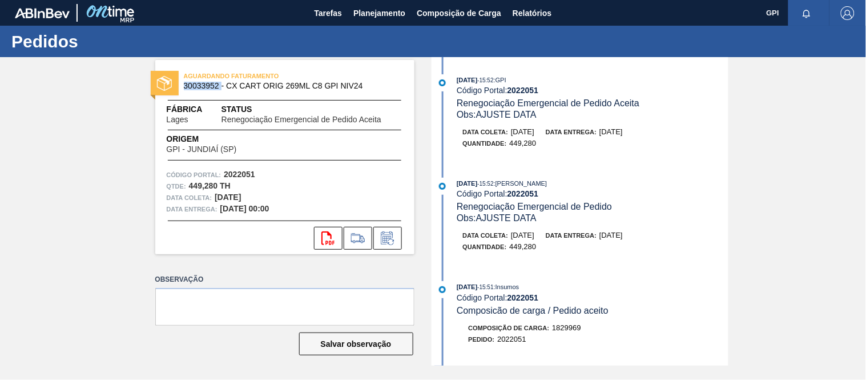
copy span "30033952"
click at [215, 186] on strong "449,280 TH" at bounding box center [210, 185] width 42 height 9
drag, startPoint x: 216, startPoint y: 184, endPoint x: 190, endPoint y: 184, distance: 26.3
click at [190, 184] on strong "449,280 TH" at bounding box center [210, 185] width 42 height 9
copy strong "449,280"
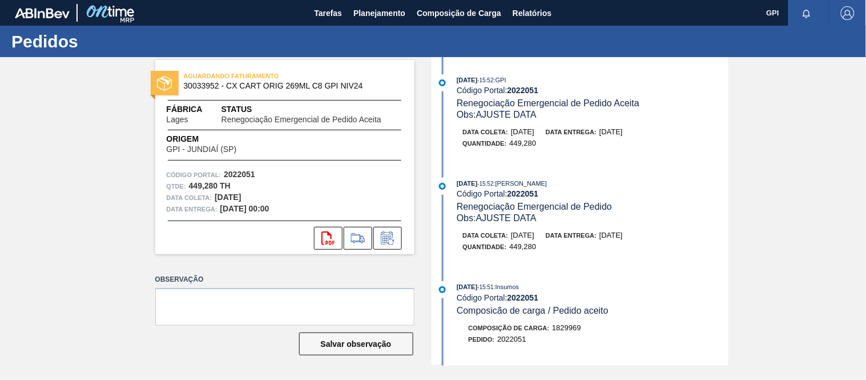
click at [280, 179] on div "Código Portal: 2022051" at bounding box center [285, 174] width 236 height 11
drag, startPoint x: 217, startPoint y: 180, endPoint x: 187, endPoint y: 184, distance: 30.0
click at [187, 184] on div "Qtde : 449,280 TH" at bounding box center [285, 185] width 236 height 11
copy strong "449,280"
drag, startPoint x: 186, startPoint y: 117, endPoint x: 162, endPoint y: 120, distance: 24.7
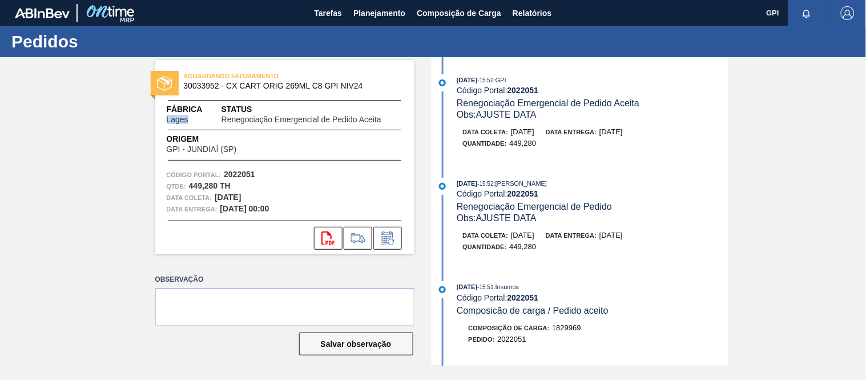
click at [162, 120] on div "Fábrica Lages Status Renegociação Emergencial de Pedido Aceita" at bounding box center [284, 113] width 259 height 21
copy span "Lages"
click at [242, 167] on div "AGUARDANDO FATURAMENTO 30033952 - CX CART ORIG 269ML C8 GPI NIV24 Fábrica Lages…" at bounding box center [284, 157] width 259 height 194
drag, startPoint x: 242, startPoint y: 167, endPoint x: 248, endPoint y: 172, distance: 8.1
click at [242, 167] on div "AGUARDANDO FATURAMENTO 30033952 - CX CART ORIG 269ML C8 GPI NIV24 Fábrica Lages…" at bounding box center [284, 157] width 259 height 194
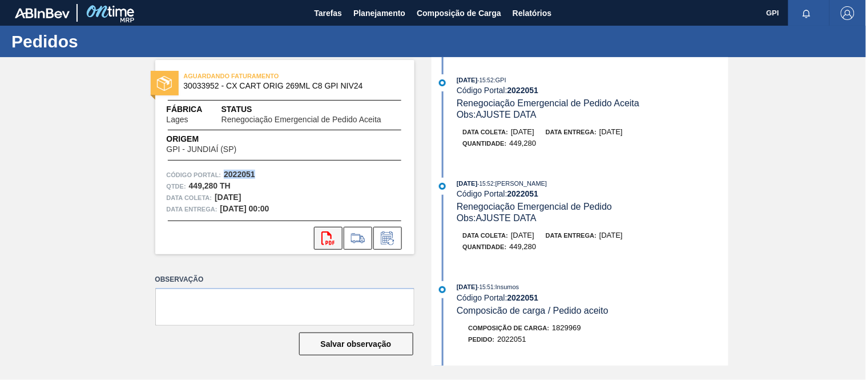
copy strong "2022051"
click at [320, 235] on button "svg{fill:#ff0000}" at bounding box center [328, 238] width 29 height 23
click at [603, 350] on div "Composição de Carga : 1829969 Pedido : 2022051" at bounding box center [581, 336] width 294 height 29
click at [731, 181] on div "AGUARDANDO FATURAMENTO 30033952 - CX CART ORIG 269ML C8 GPI NIV24 Fábrica Lages…" at bounding box center [433, 211] width 866 height 308
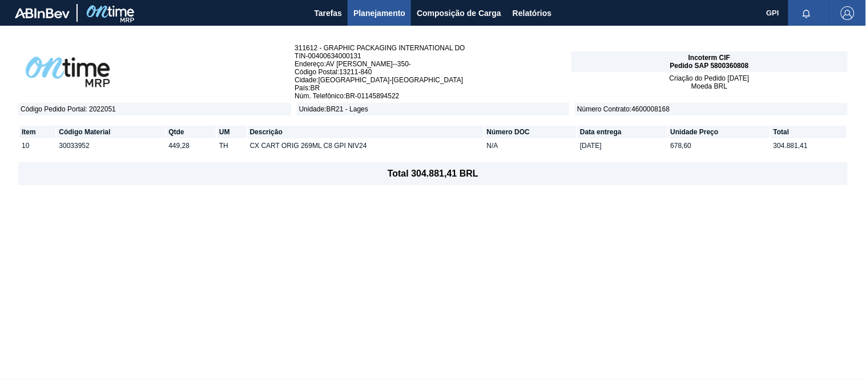
click at [738, 62] on span "Pedido SAP 5800360808" at bounding box center [709, 66] width 79 height 8
copy span "5800360808"
